Goal: Find specific page/section

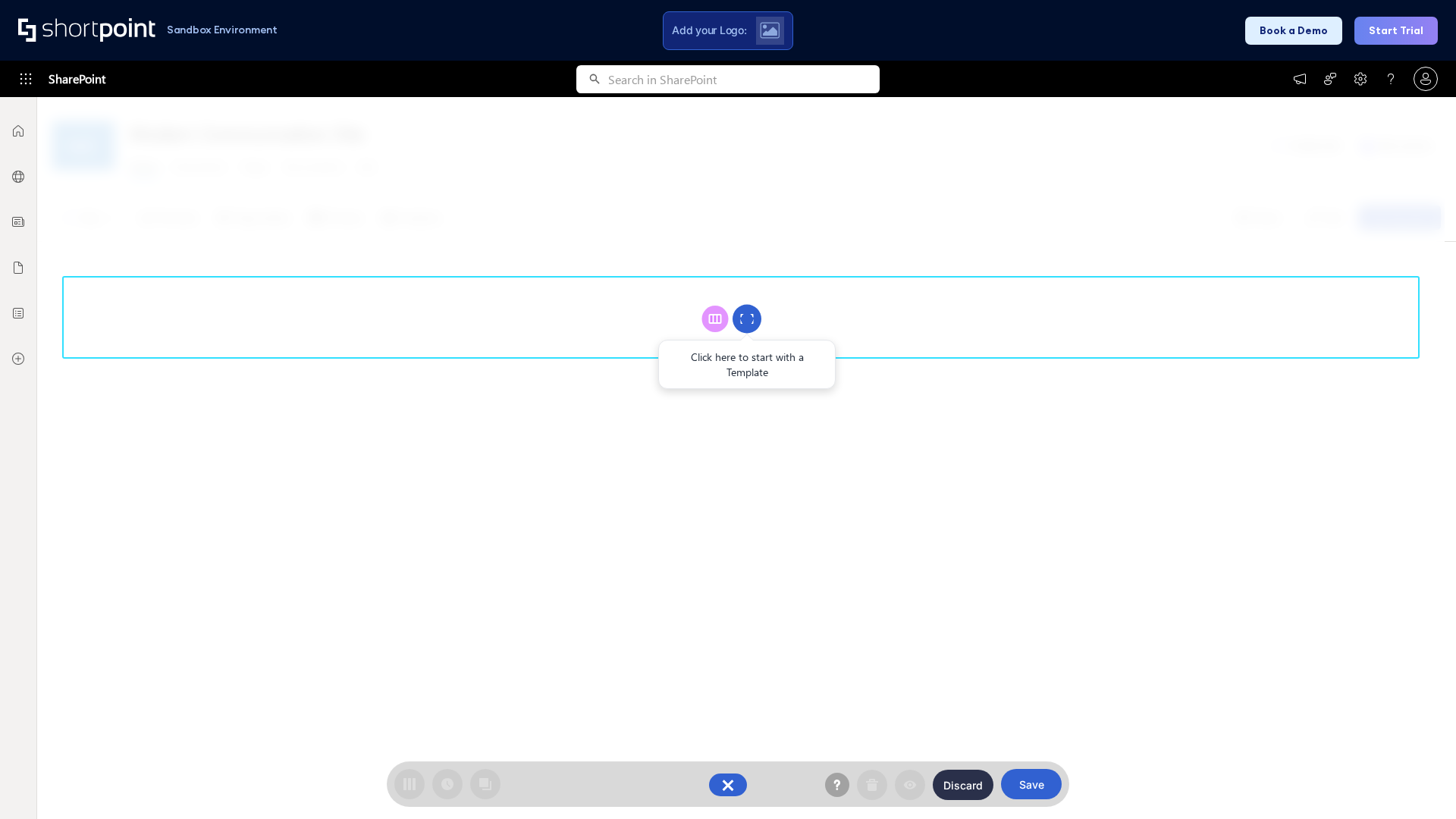
click at [747, 319] on circle at bounding box center [747, 319] width 29 height 29
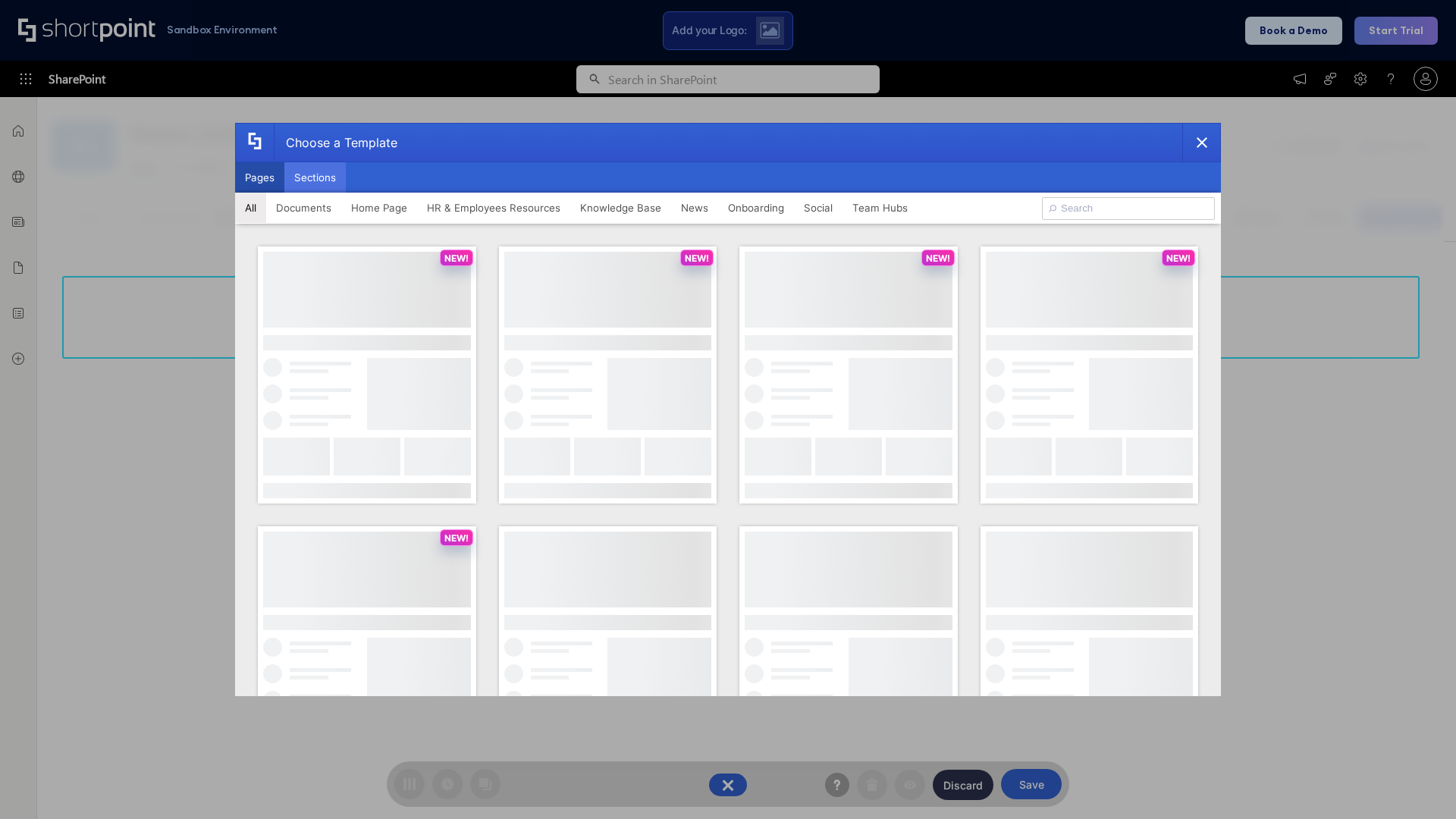
click at [315, 178] on button "Sections" at bounding box center [315, 177] width 62 height 31
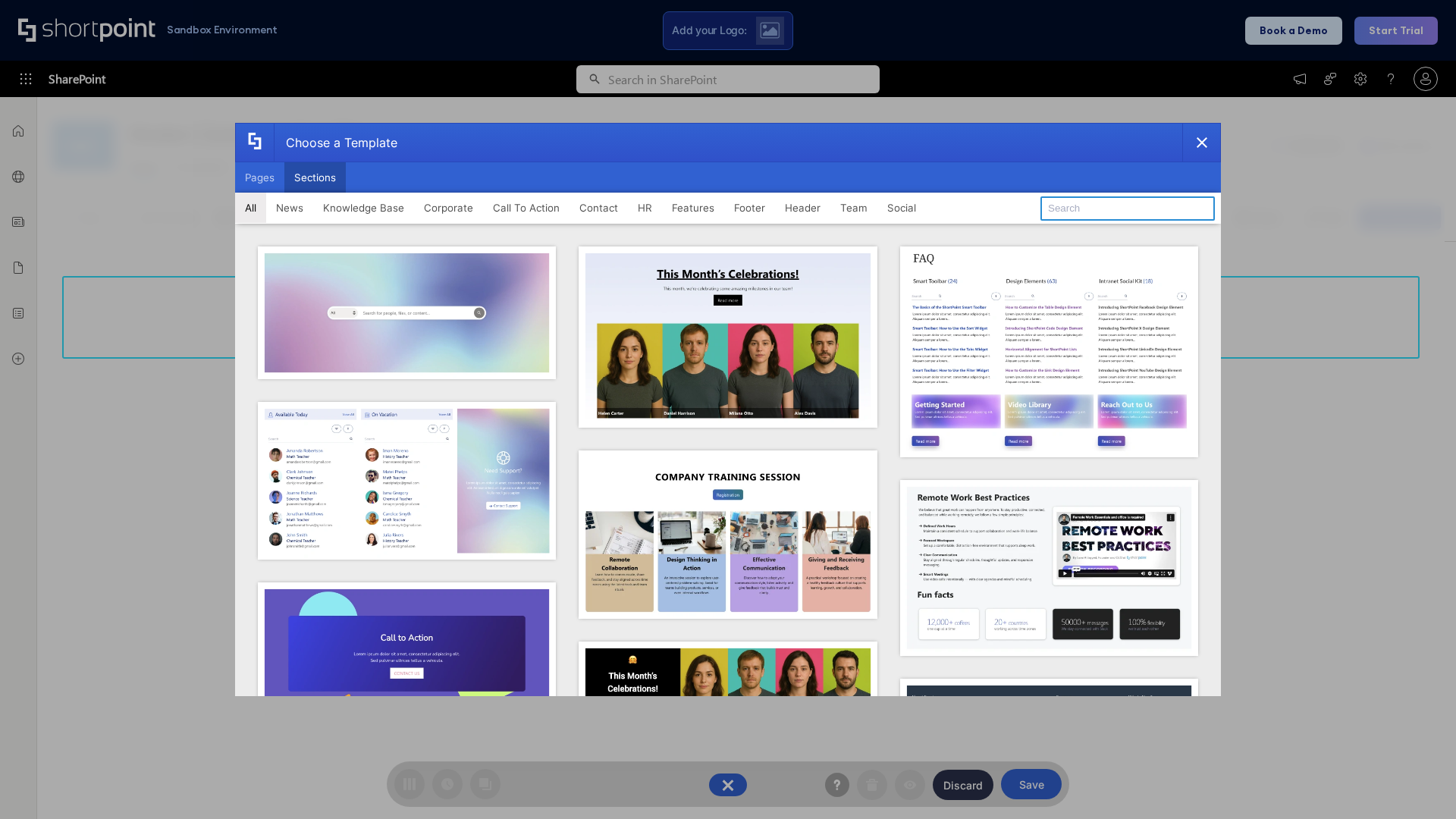
type input "FAQ 2"
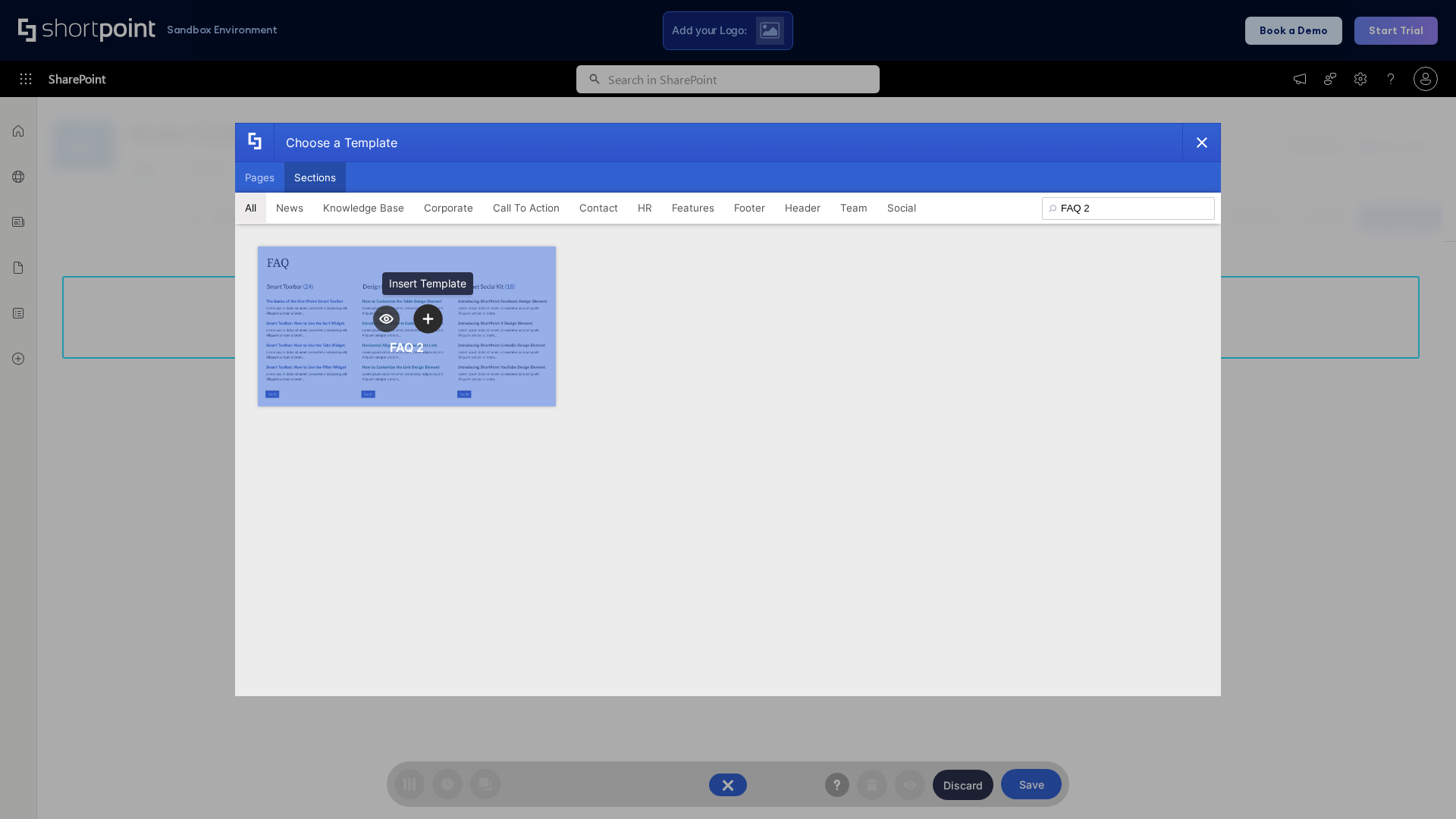
click at [428, 319] on icon "template selector" at bounding box center [427, 318] width 11 height 11
